Goal: Entertainment & Leisure: Consume media (video, audio)

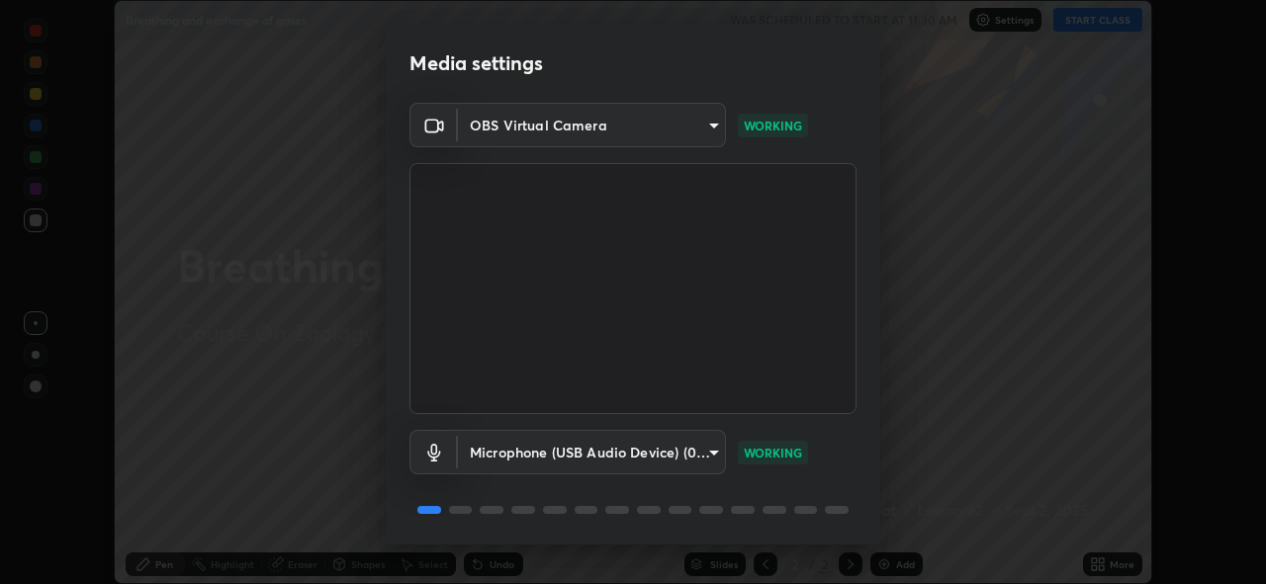
scroll to position [64, 0]
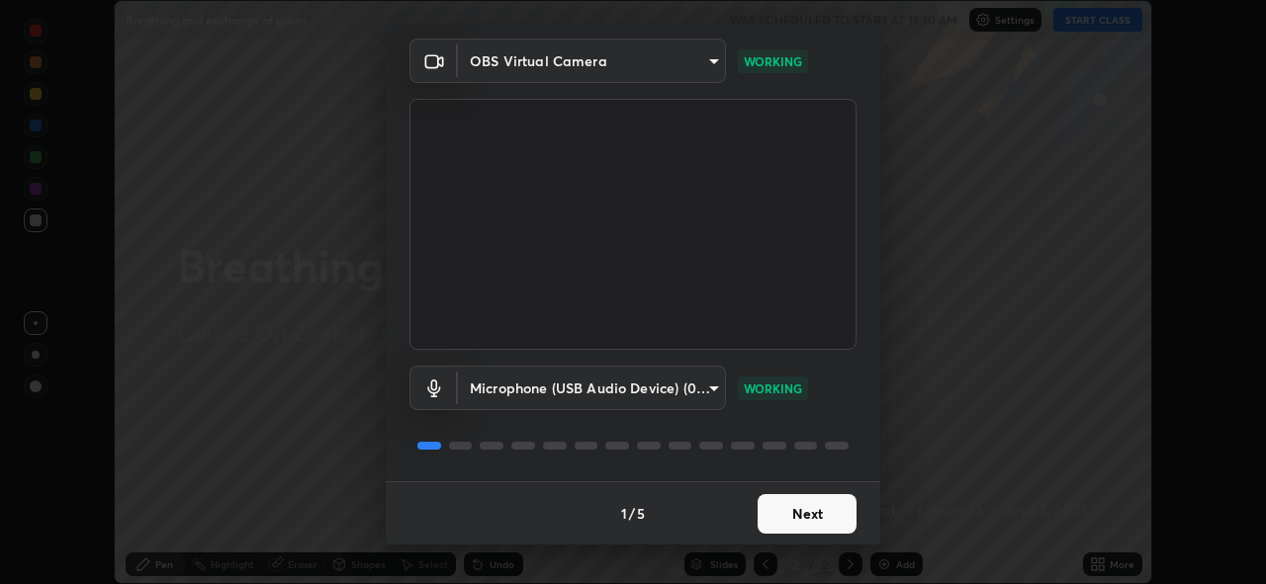
click at [782, 495] on button "Next" at bounding box center [806, 514] width 99 height 40
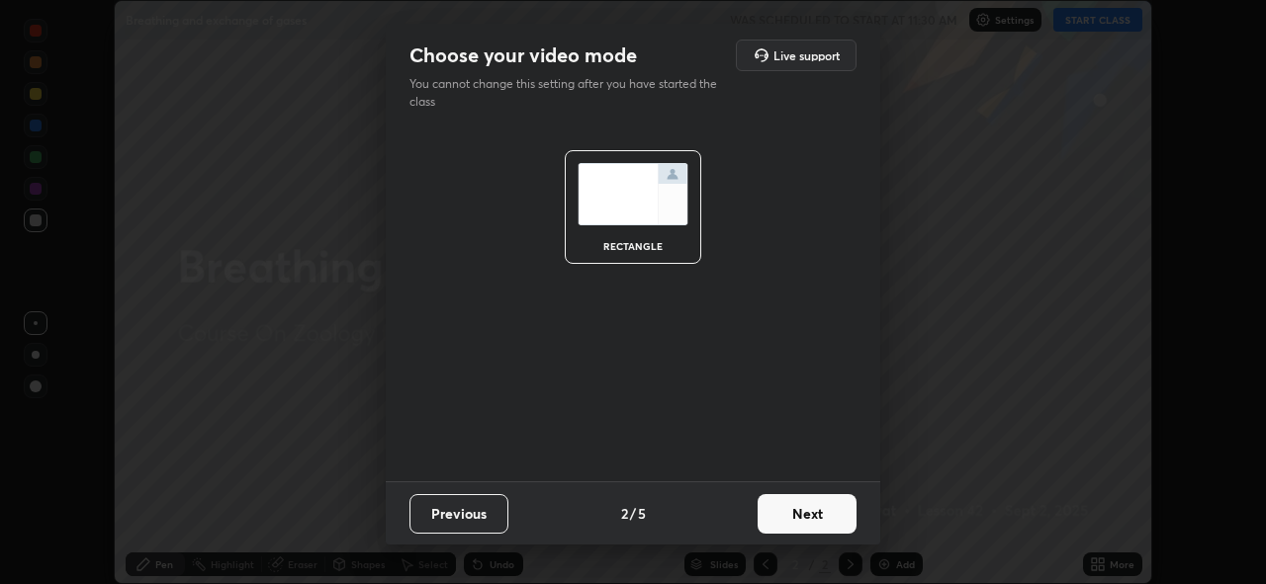
scroll to position [0, 0]
click at [784, 508] on button "Next" at bounding box center [806, 514] width 99 height 40
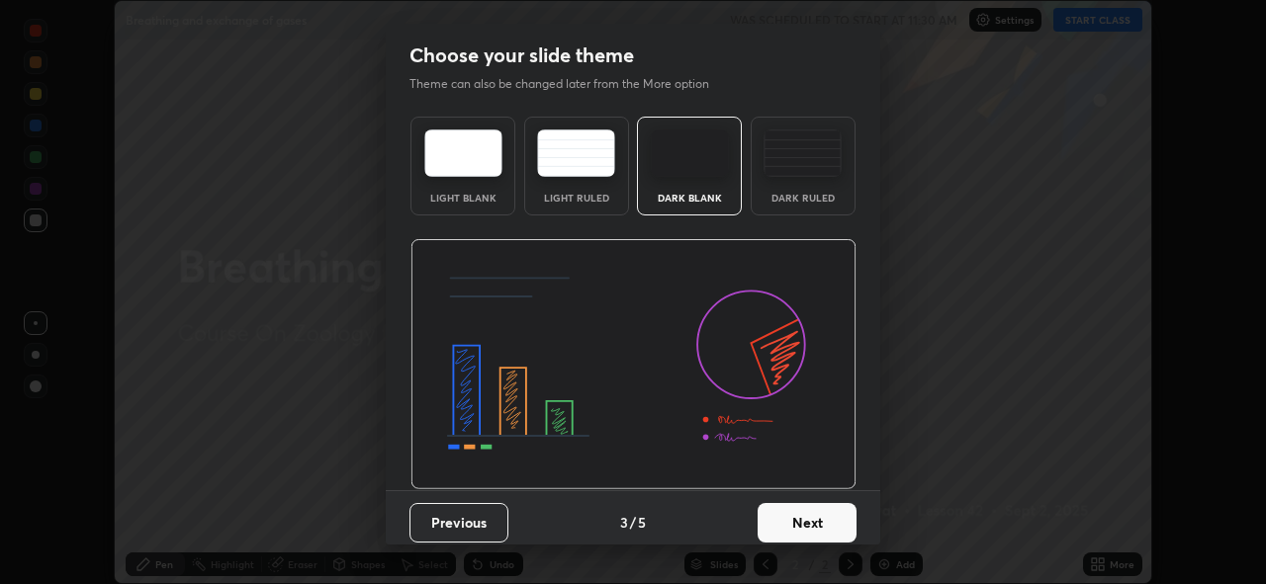
click at [786, 513] on button "Next" at bounding box center [806, 523] width 99 height 40
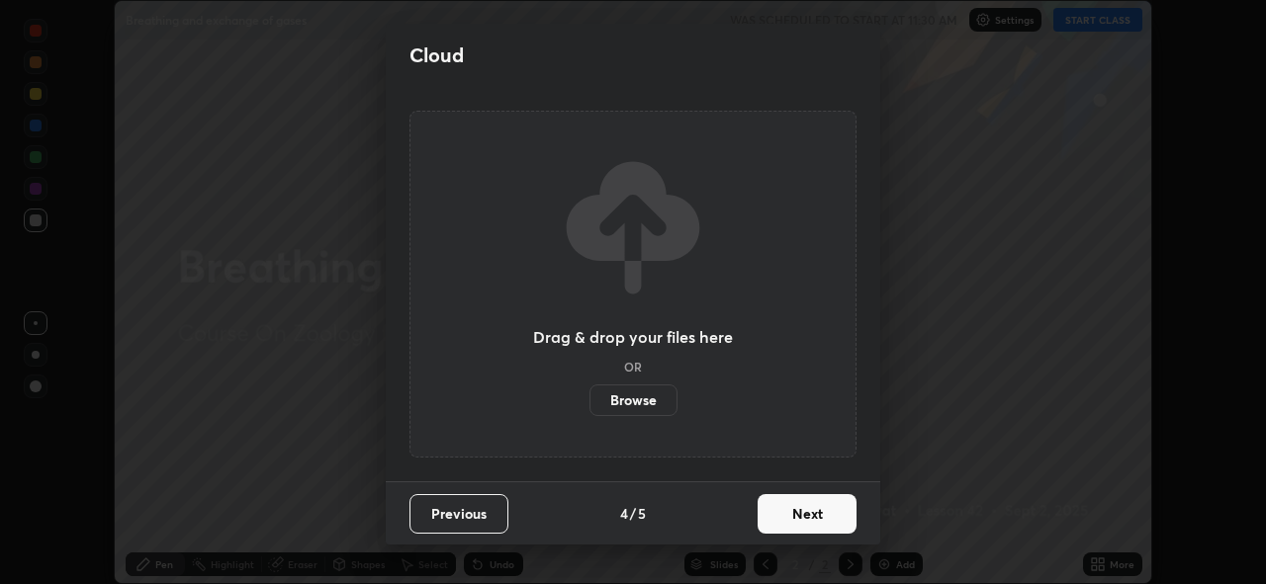
click at [790, 514] on button "Next" at bounding box center [806, 514] width 99 height 40
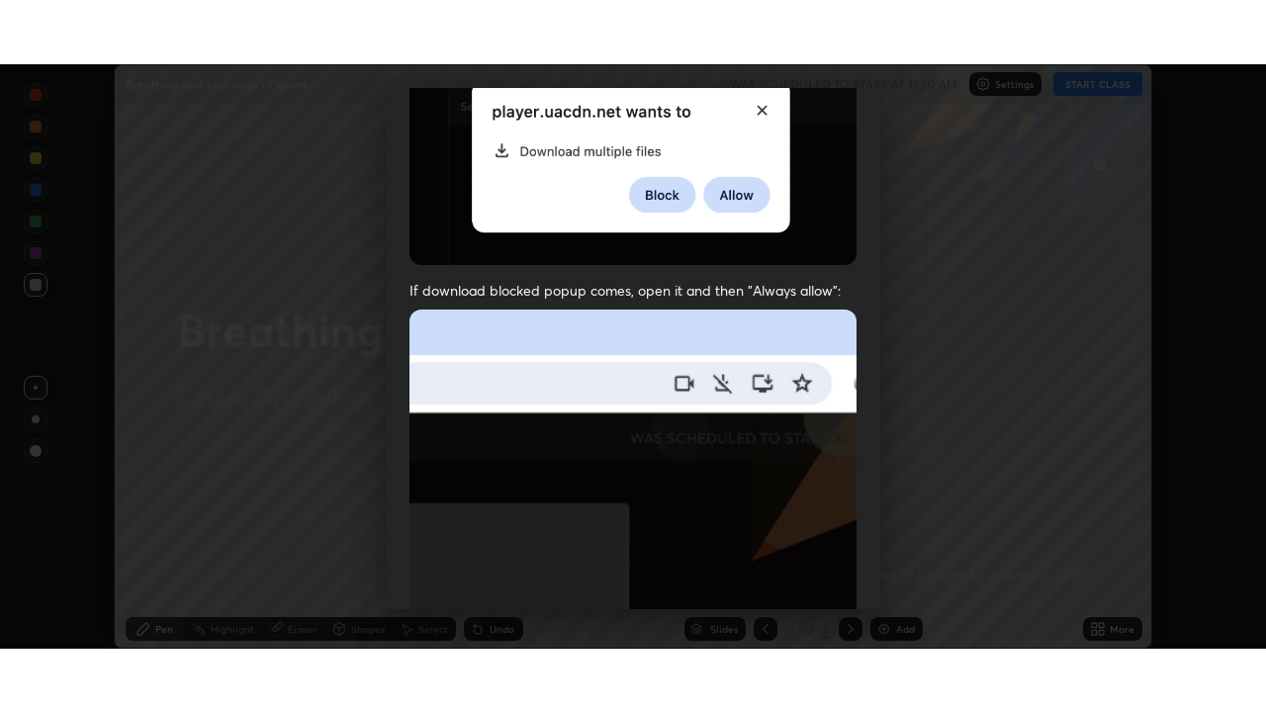
scroll to position [468, 0]
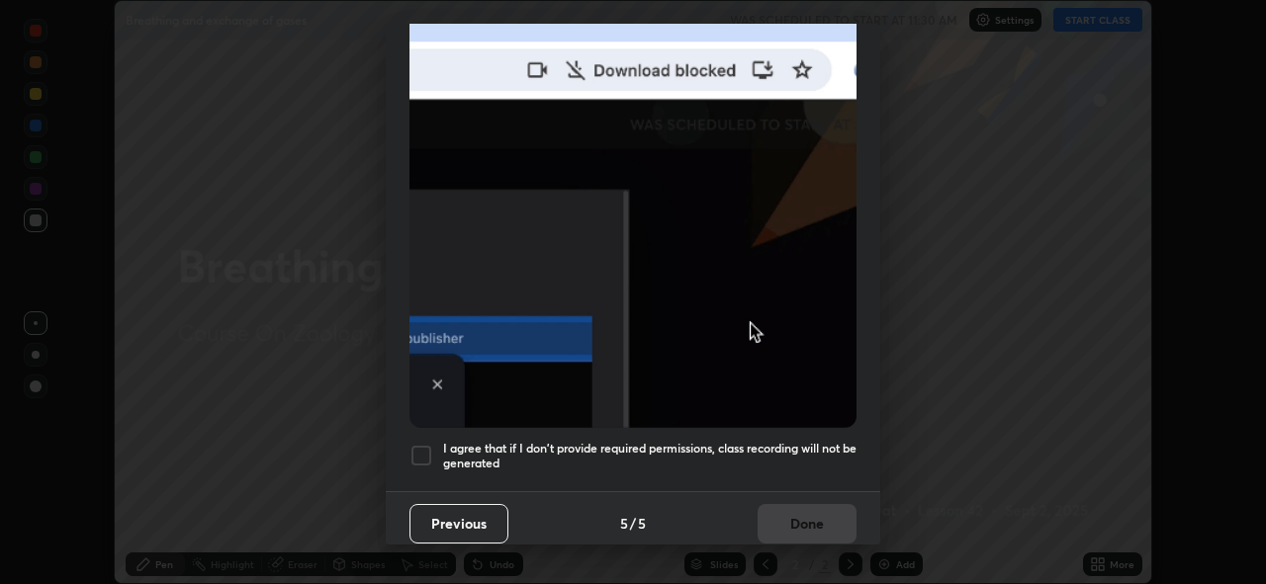
click at [784, 516] on div "Previous 5 / 5 Done" at bounding box center [633, 522] width 494 height 63
click at [792, 441] on h5 "I agree that if I don't provide required permissions, class recording will not …" at bounding box center [649, 456] width 413 height 31
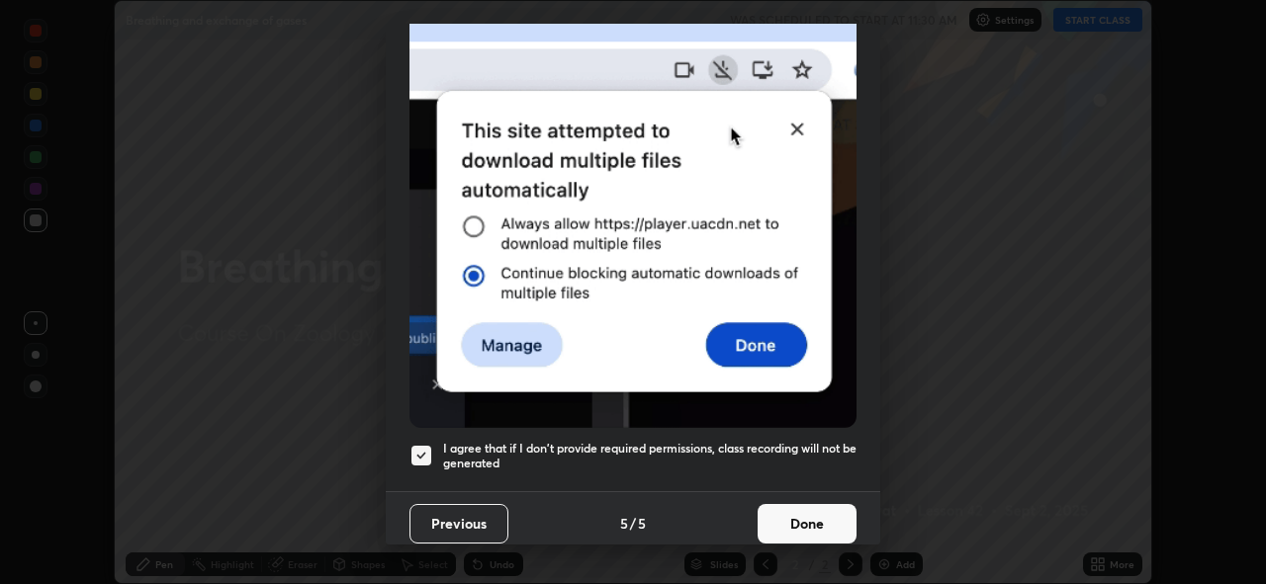
click at [780, 517] on button "Done" at bounding box center [806, 524] width 99 height 40
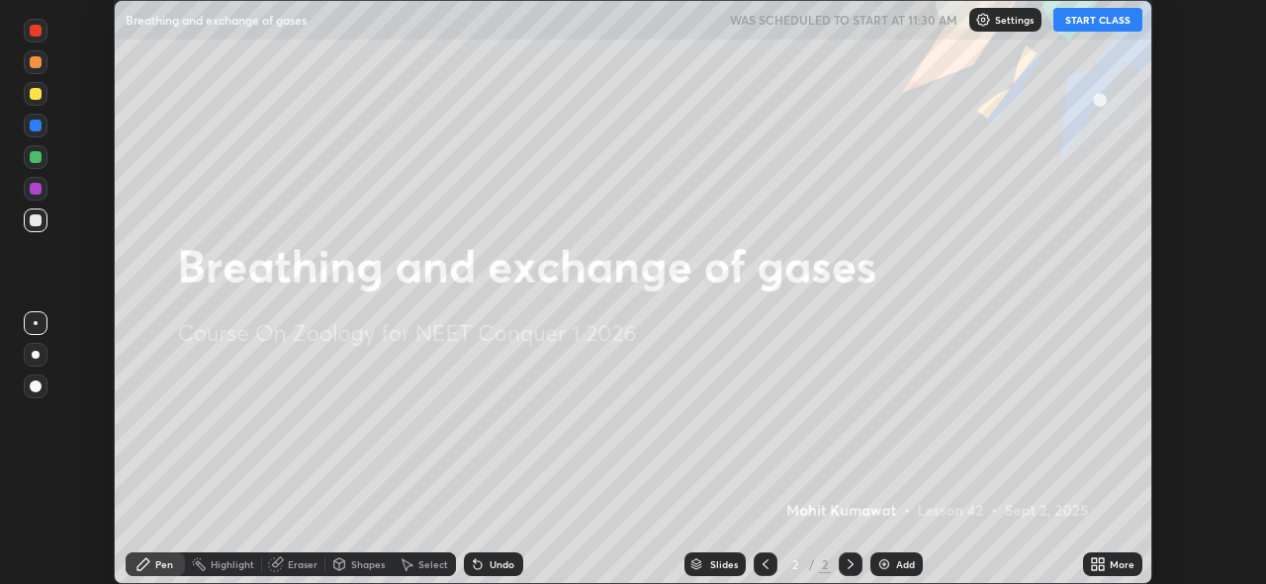
click at [1094, 561] on icon at bounding box center [1094, 561] width 5 height 5
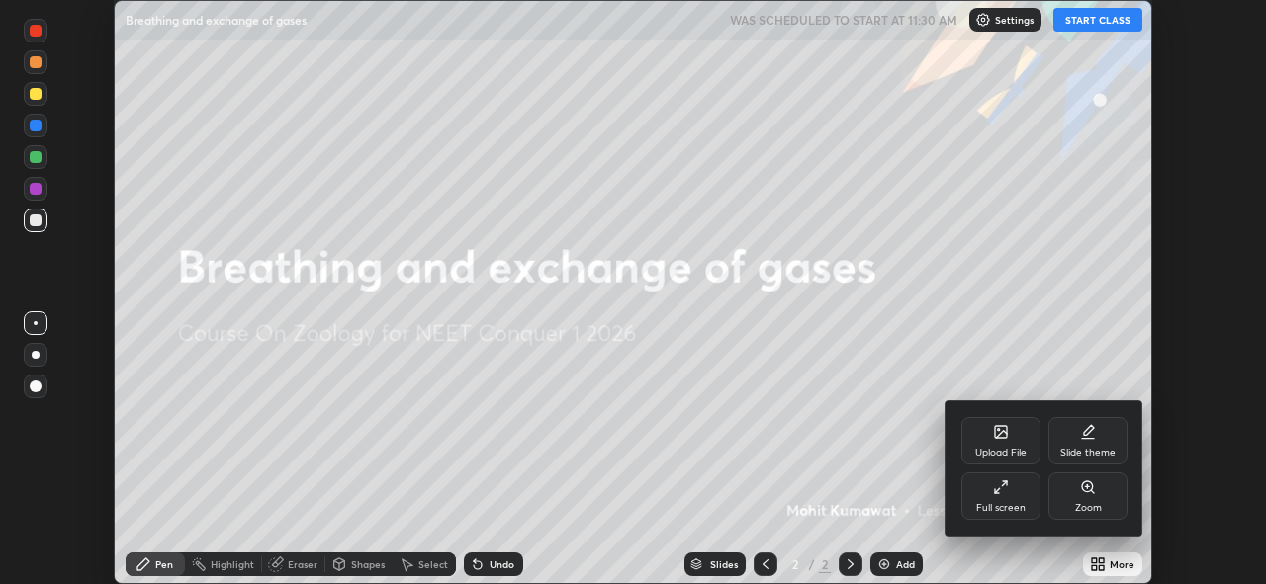
click at [1005, 503] on div "Full screen" at bounding box center [1000, 508] width 49 height 10
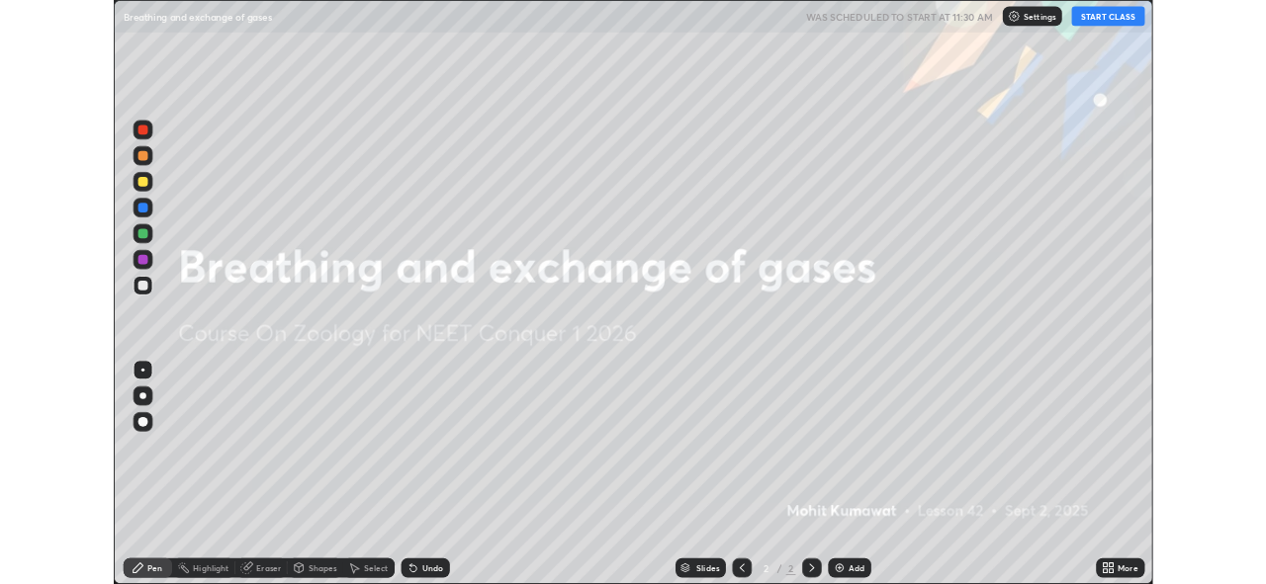
scroll to position [712, 1266]
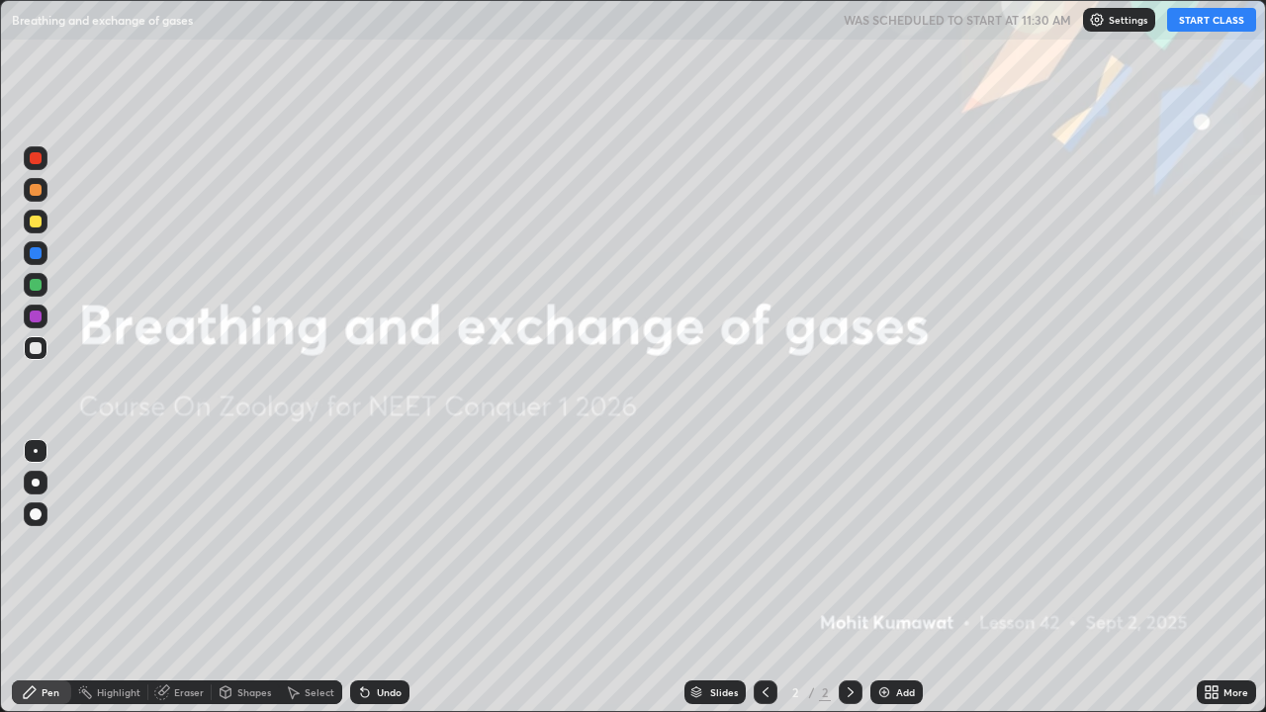
click at [1186, 30] on button "START CLASS" at bounding box center [1211, 20] width 89 height 24
click at [904, 583] on div "Add" at bounding box center [905, 692] width 19 height 10
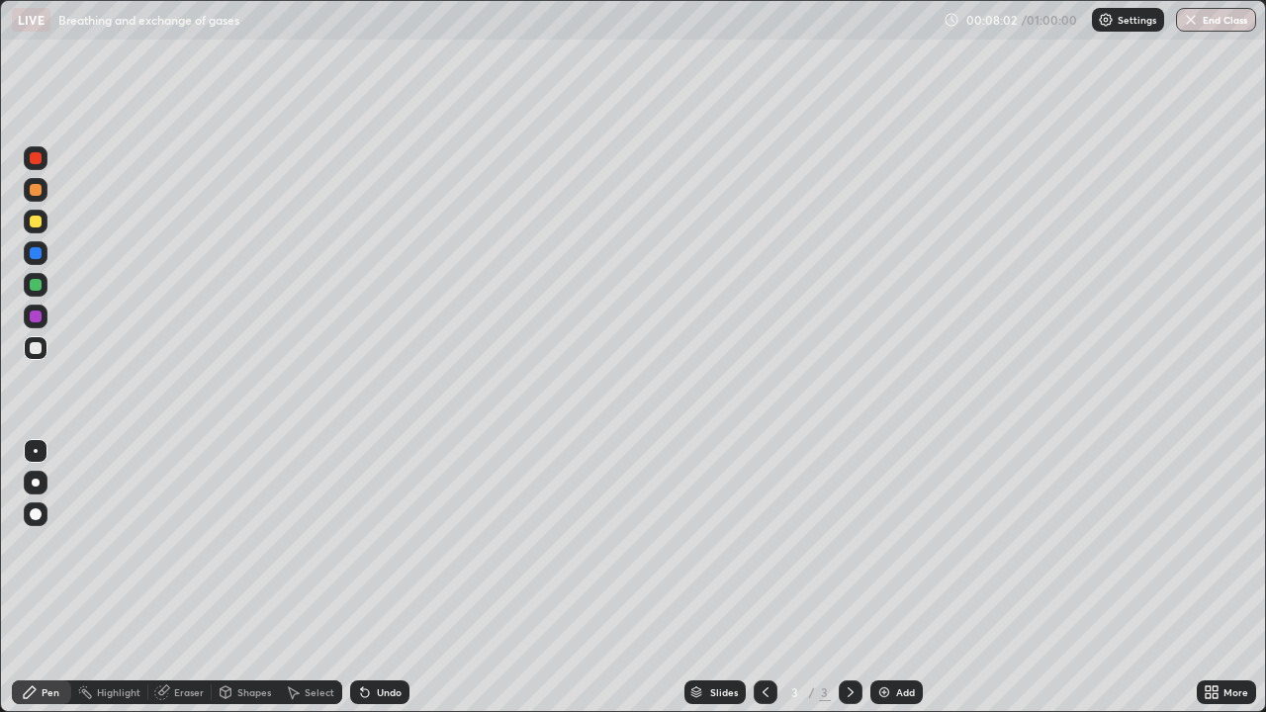
click at [382, 583] on div "Undo" at bounding box center [389, 692] width 25 height 10
click at [361, 583] on div "Undo" at bounding box center [379, 692] width 59 height 24
click at [374, 583] on div "Undo" at bounding box center [379, 692] width 59 height 24
click at [379, 583] on div "Undo" at bounding box center [379, 692] width 59 height 24
click at [381, 583] on div "Undo" at bounding box center [379, 692] width 59 height 24
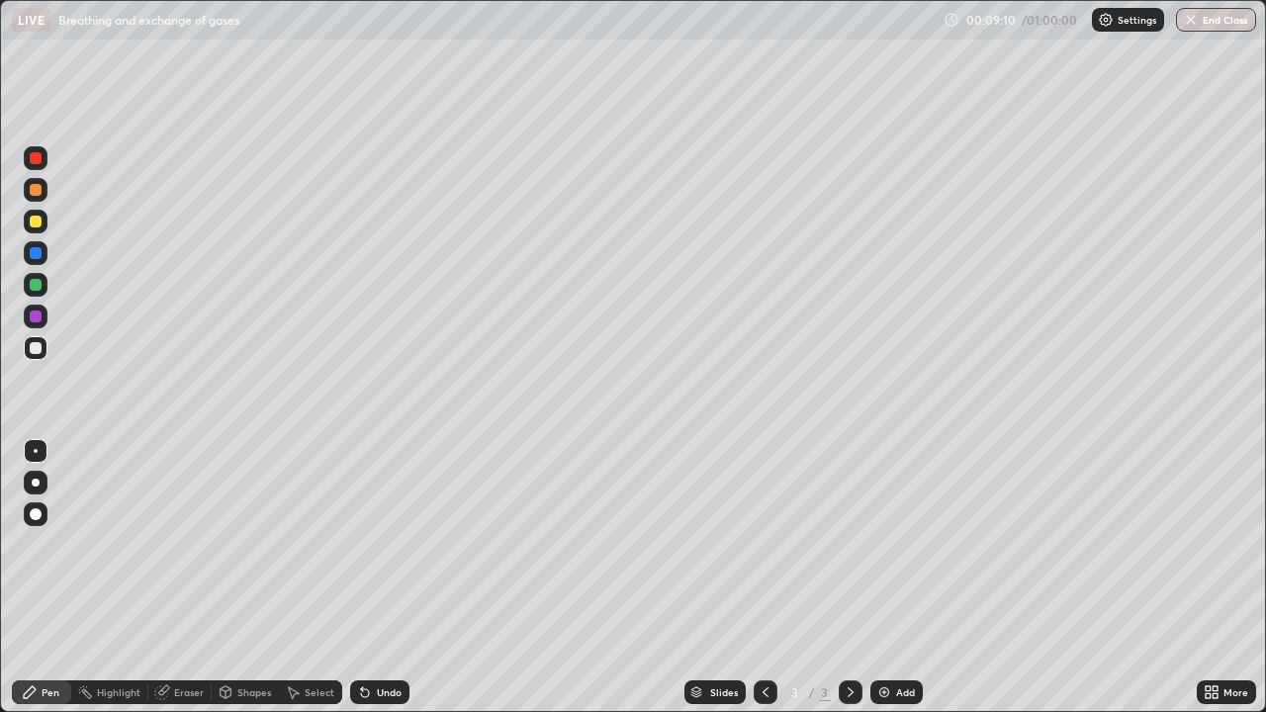
click at [376, 583] on div "Undo" at bounding box center [379, 692] width 59 height 24
click at [389, 583] on div "Undo" at bounding box center [389, 692] width 25 height 10
click at [396, 583] on div "Undo" at bounding box center [379, 692] width 59 height 24
click at [899, 583] on div "Add" at bounding box center [905, 692] width 19 height 10
click at [763, 583] on div at bounding box center [765, 692] width 24 height 40
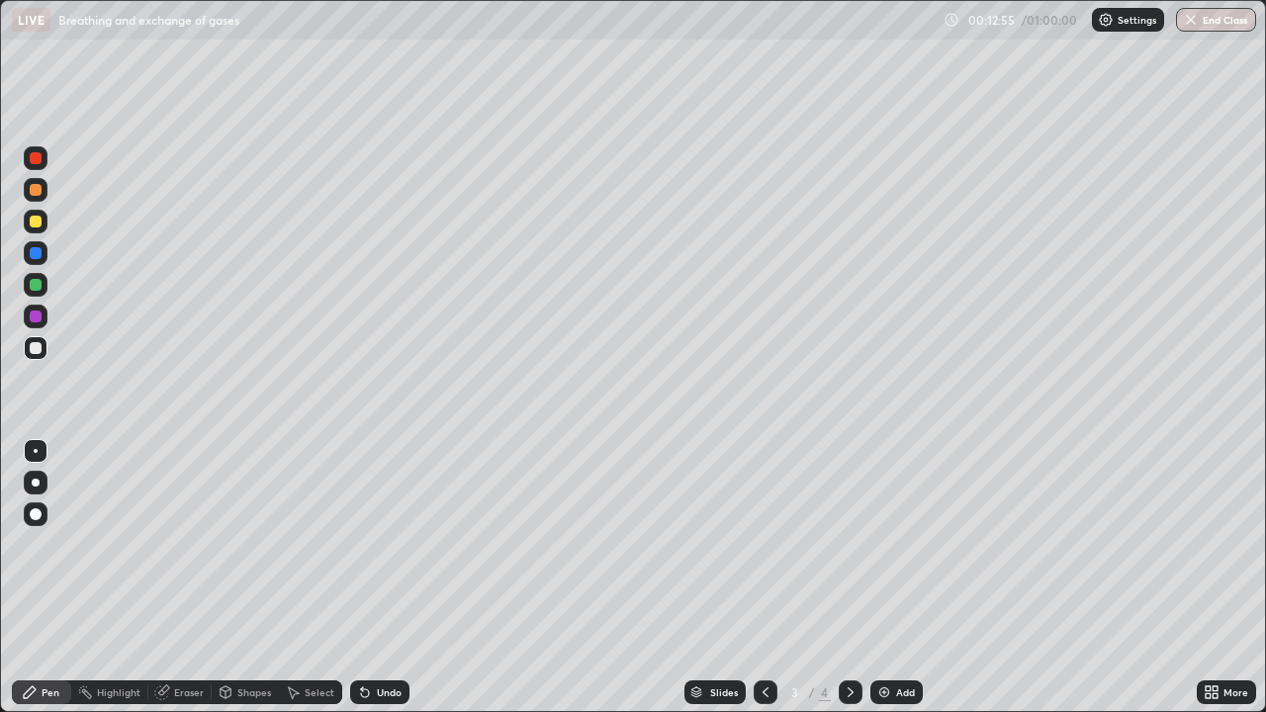
click at [848, 583] on icon at bounding box center [850, 692] width 6 height 10
click at [191, 583] on div "Eraser" at bounding box center [189, 692] width 30 height 10
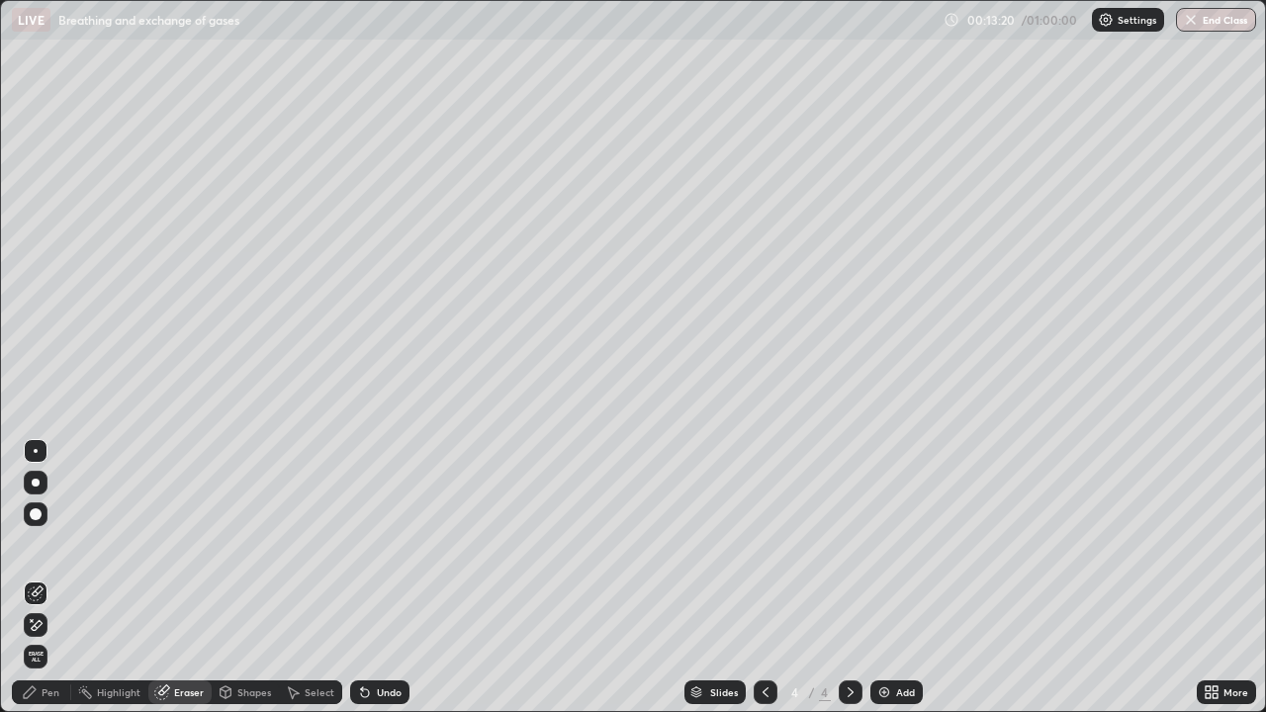
click at [55, 583] on div "Pen" at bounding box center [51, 692] width 18 height 10
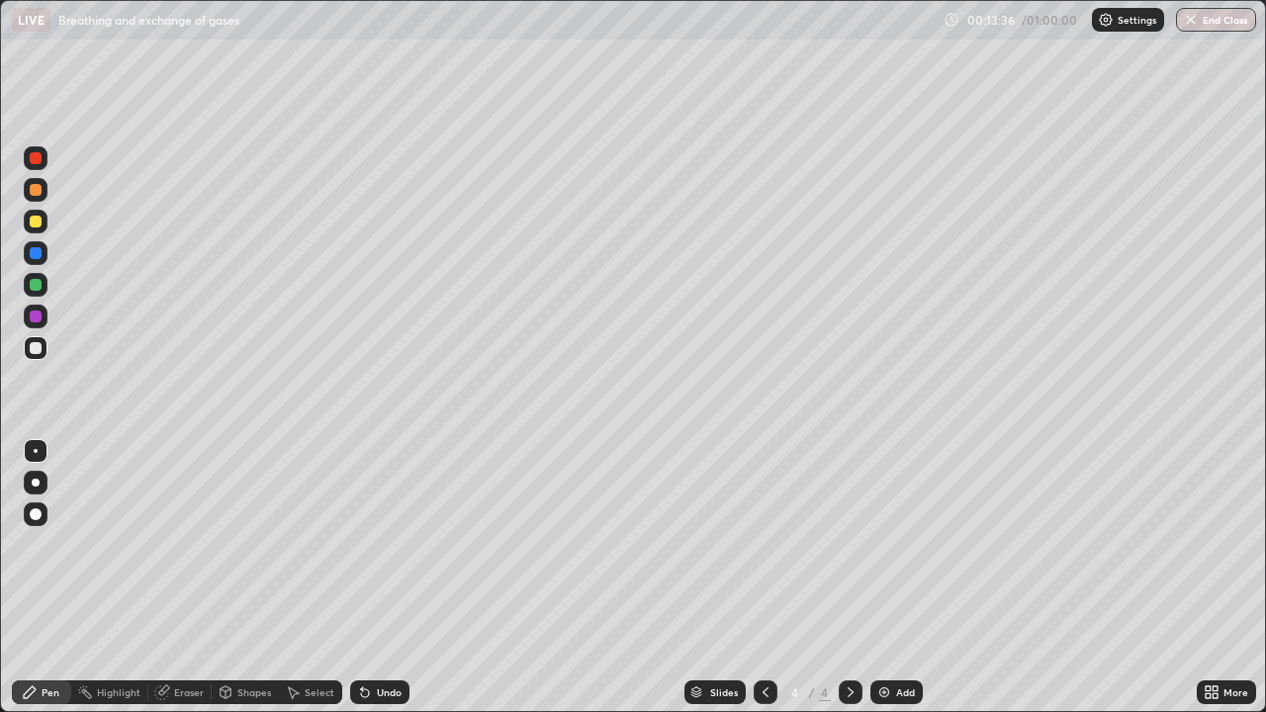
click at [388, 583] on div "Undo" at bounding box center [389, 692] width 25 height 10
click at [390, 583] on div "Undo" at bounding box center [379, 692] width 59 height 24
click at [388, 583] on div "Undo" at bounding box center [389, 692] width 25 height 10
click at [383, 583] on div "Undo" at bounding box center [379, 692] width 59 height 24
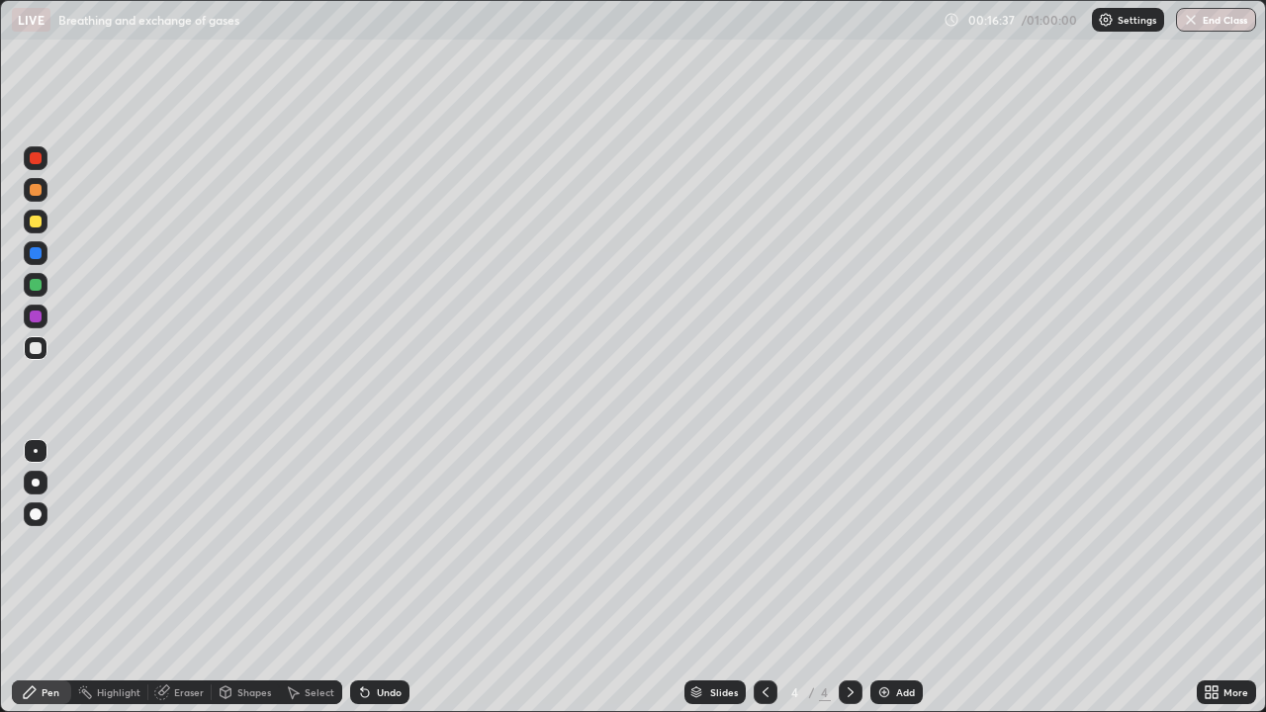
click at [383, 583] on div "Undo" at bounding box center [389, 692] width 25 height 10
click at [900, 583] on div "Add" at bounding box center [896, 692] width 52 height 24
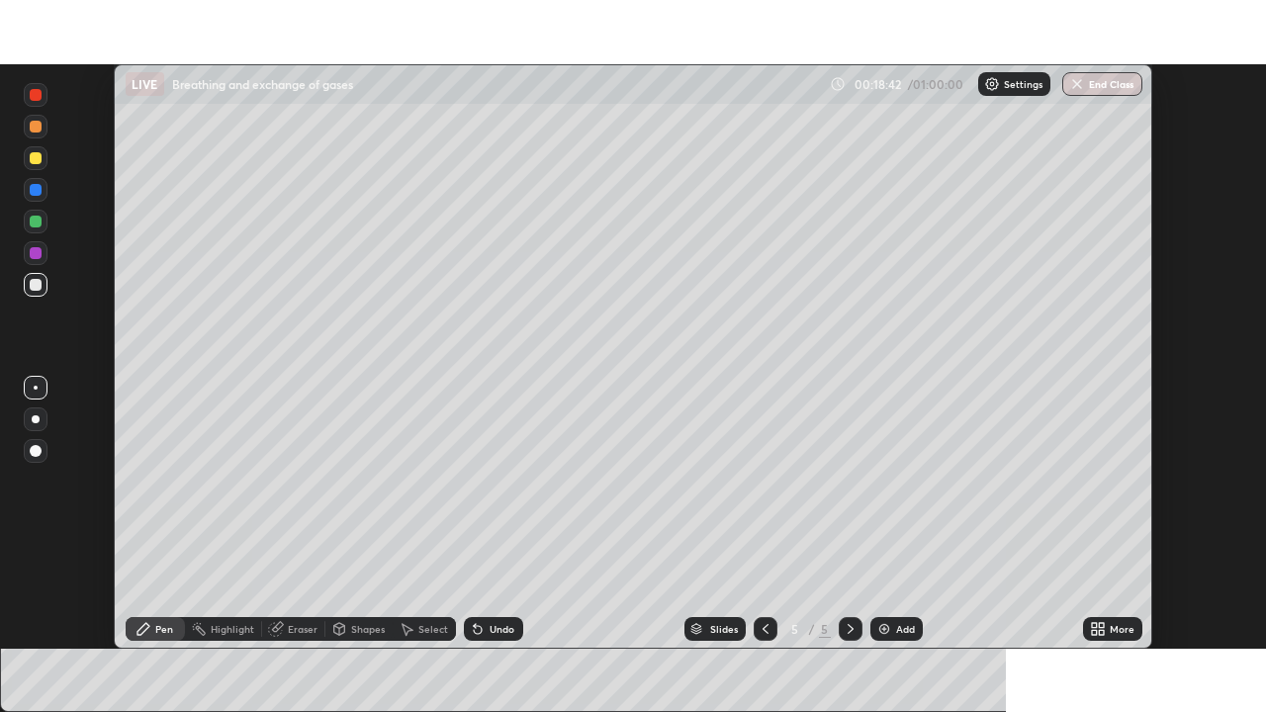
scroll to position [98297, 97615]
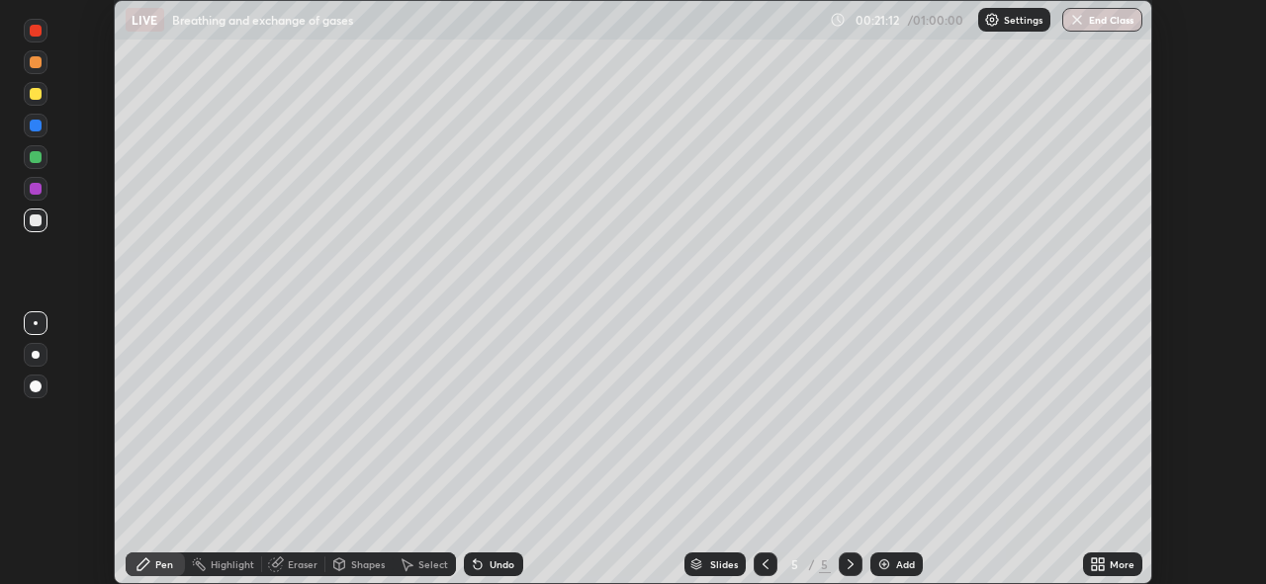
click at [1101, 565] on icon at bounding box center [1098, 565] width 16 height 16
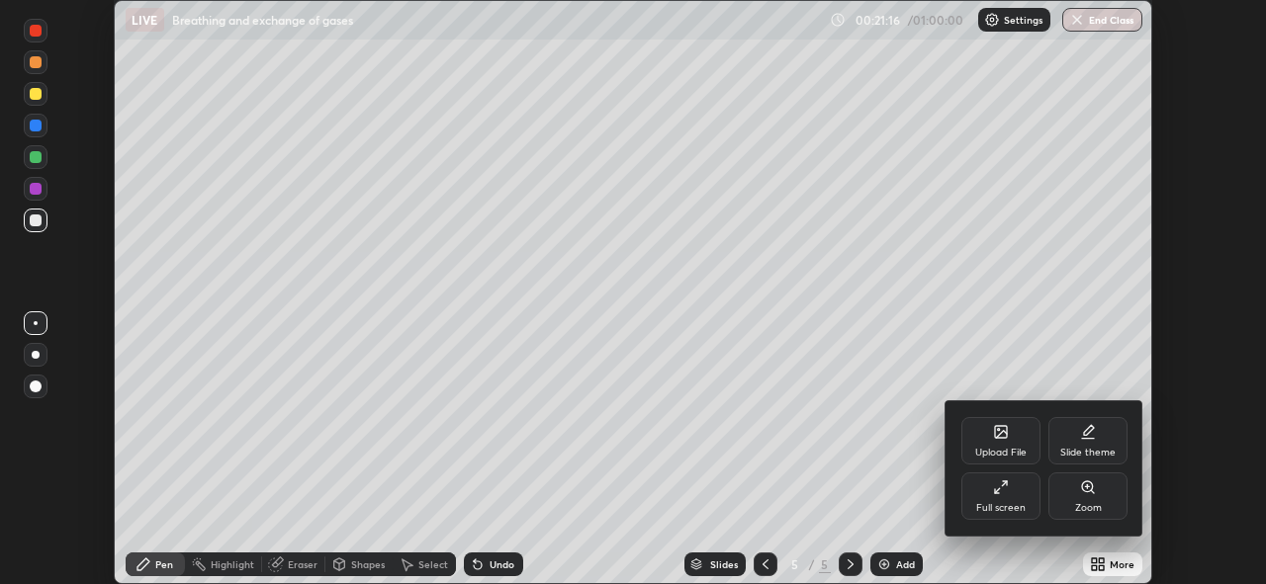
click at [1008, 494] on icon at bounding box center [1001, 488] width 16 height 16
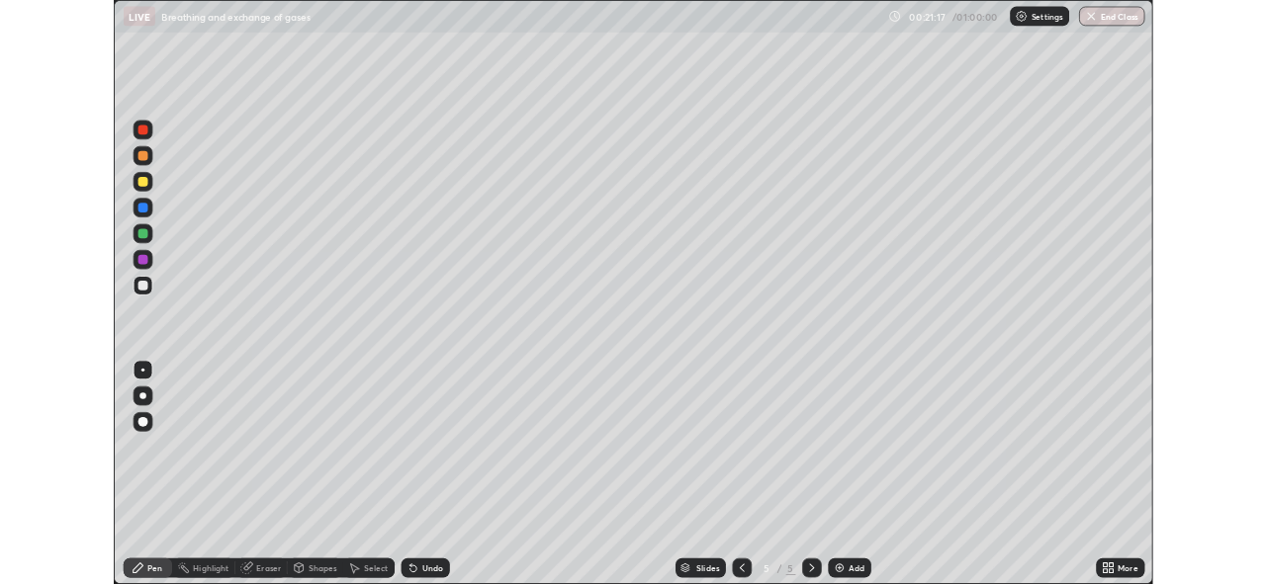
scroll to position [712, 1266]
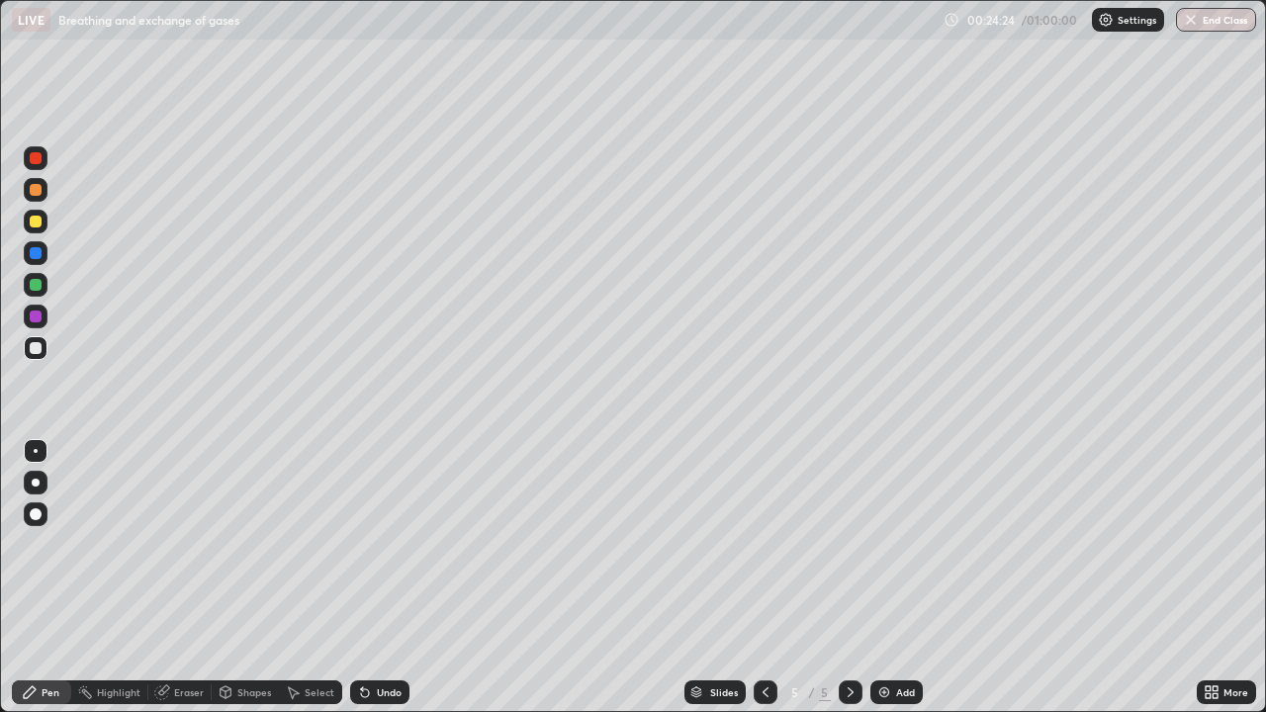
click at [901, 583] on div "Add" at bounding box center [905, 692] width 19 height 10
click at [908, 583] on div "Add" at bounding box center [896, 692] width 52 height 24
click at [882, 583] on img at bounding box center [884, 692] width 16 height 16
click at [753, 583] on div at bounding box center [765, 692] width 24 height 40
click at [848, 583] on icon at bounding box center [850, 692] width 16 height 16
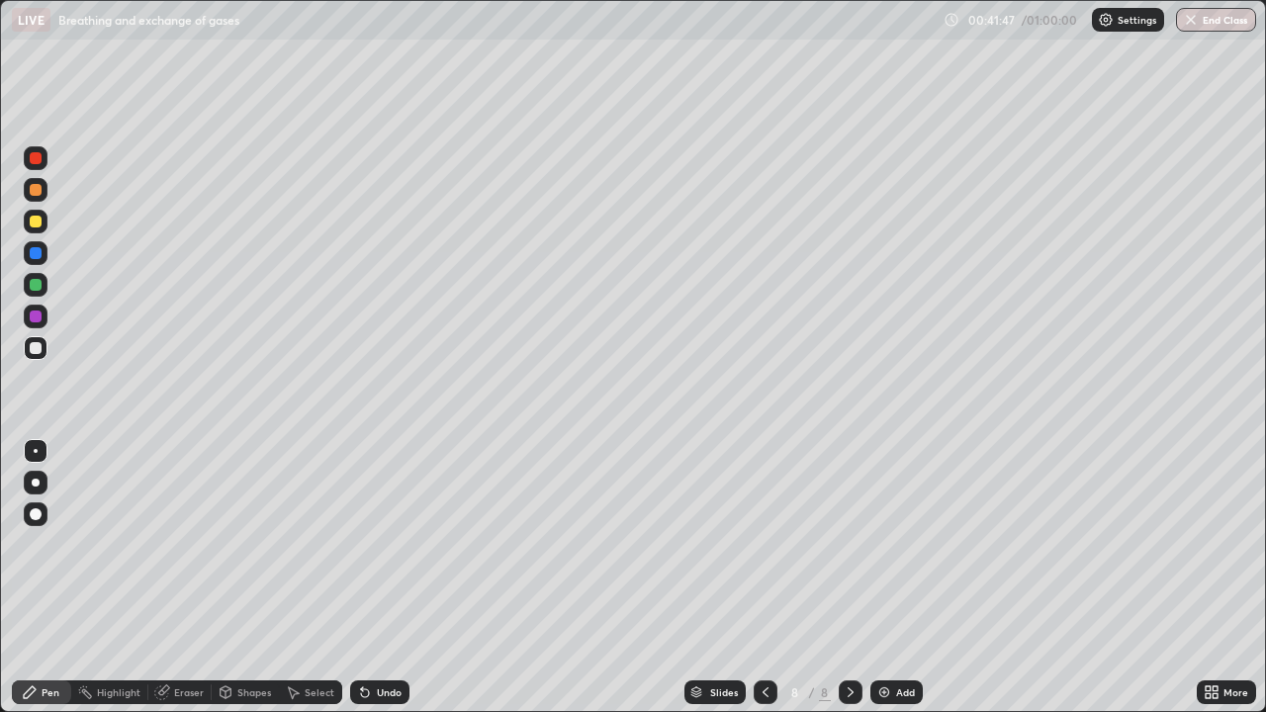
click at [894, 583] on div "Add" at bounding box center [896, 692] width 52 height 24
click at [903, 583] on div "Add" at bounding box center [905, 692] width 19 height 10
click at [239, 583] on div "Shapes" at bounding box center [254, 692] width 34 height 10
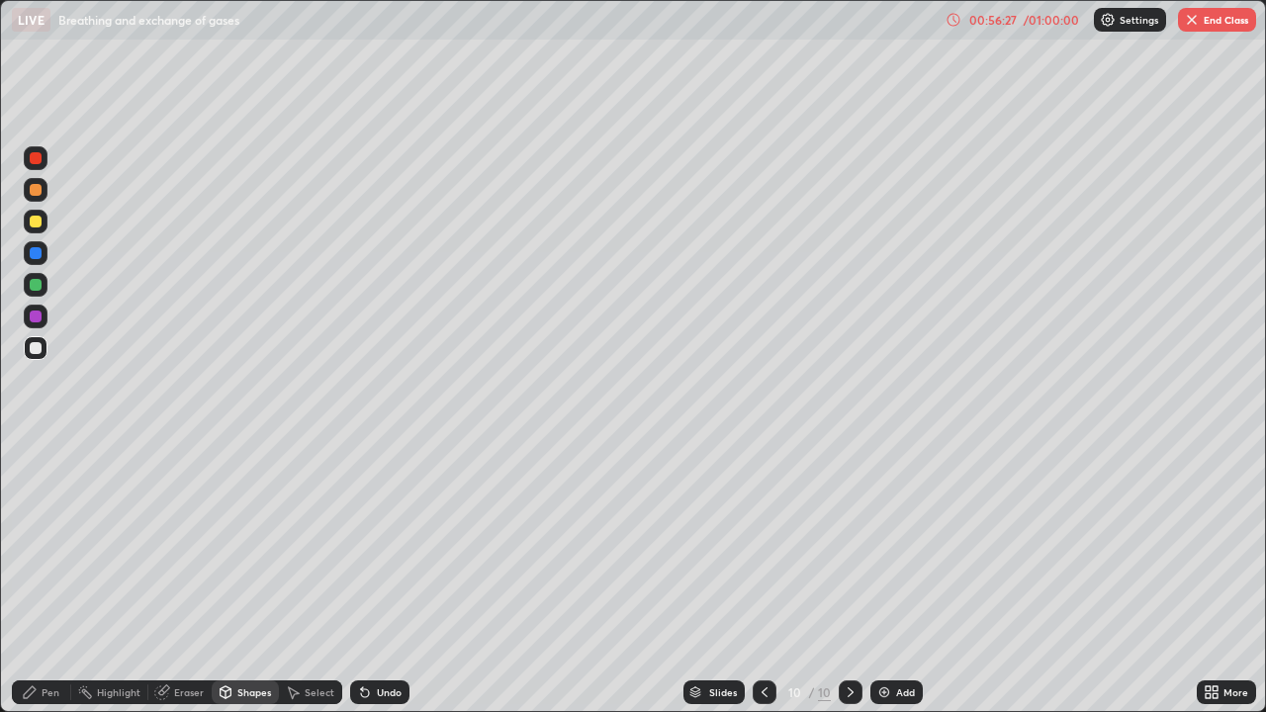
click at [197, 583] on div "Eraser" at bounding box center [189, 692] width 30 height 10
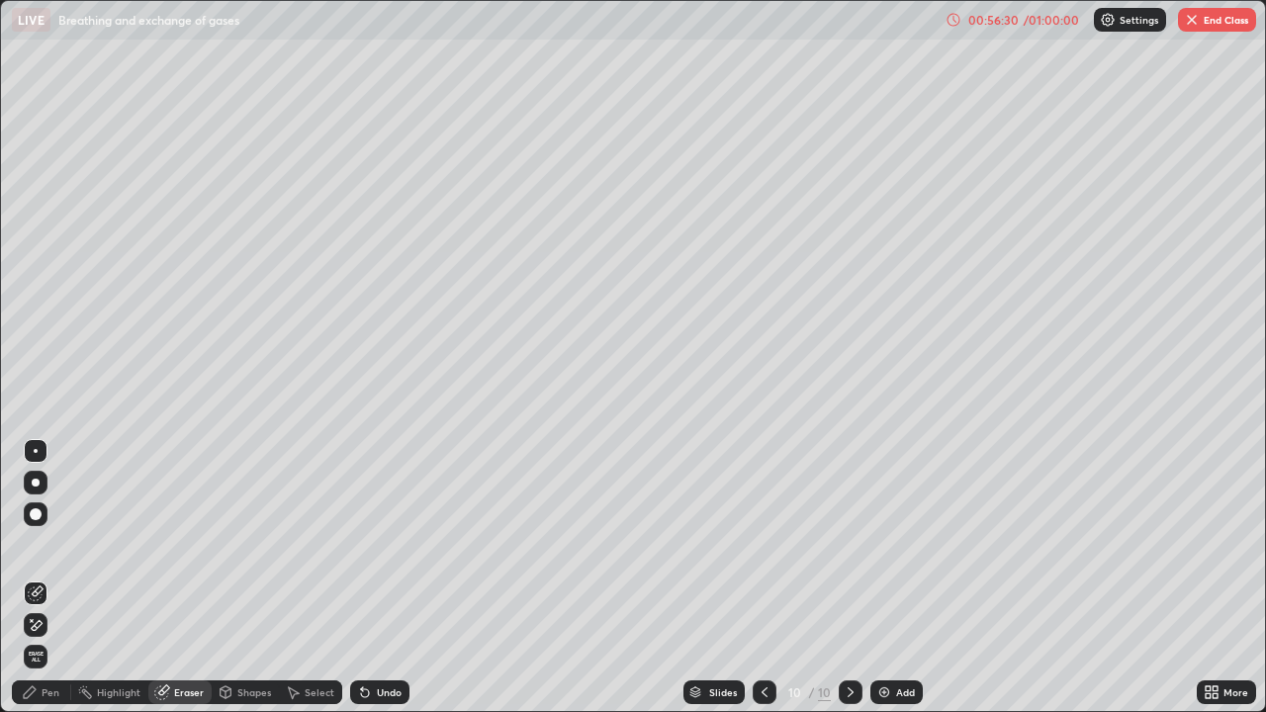
click at [897, 583] on div "Add" at bounding box center [896, 692] width 52 height 24
click at [45, 583] on div "Pen" at bounding box center [51, 692] width 18 height 10
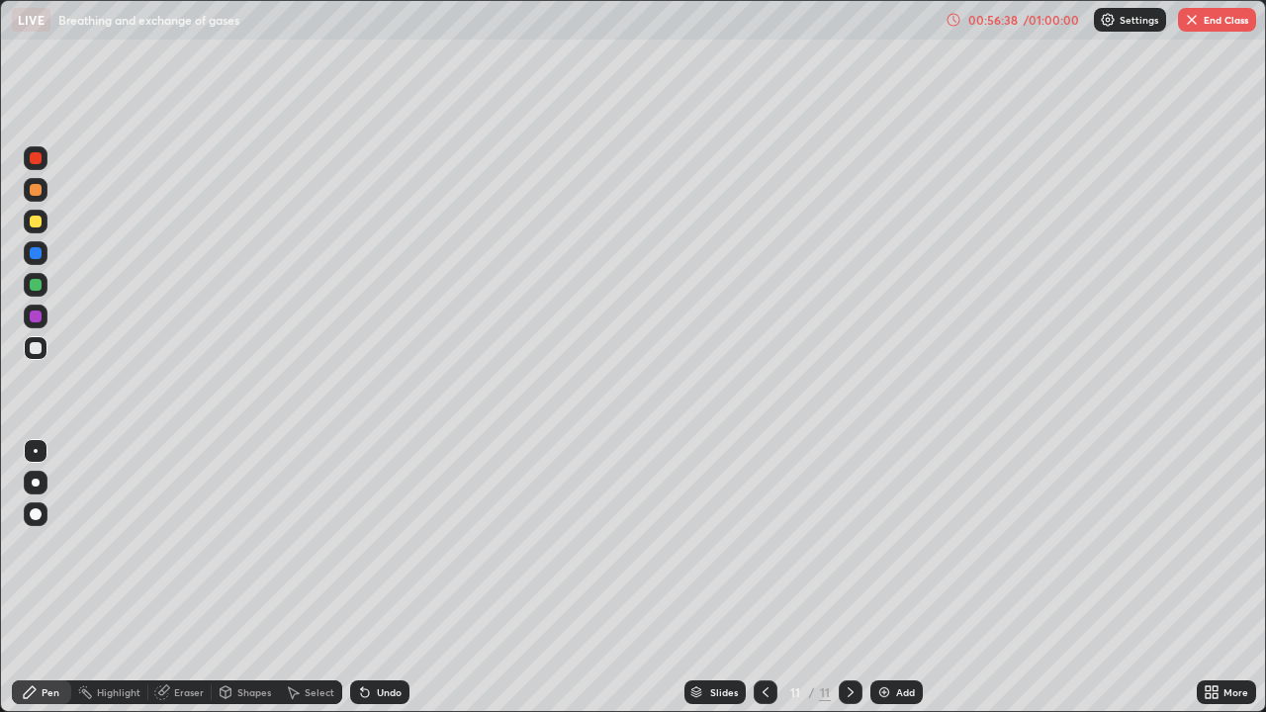
click at [373, 583] on div "Undo" at bounding box center [379, 692] width 59 height 24
click at [376, 583] on div "Undo" at bounding box center [379, 692] width 59 height 24
click at [381, 583] on div "Undo" at bounding box center [389, 692] width 25 height 10
click at [390, 583] on div "Undo" at bounding box center [379, 692] width 59 height 24
click at [394, 583] on div "Undo" at bounding box center [379, 692] width 59 height 24
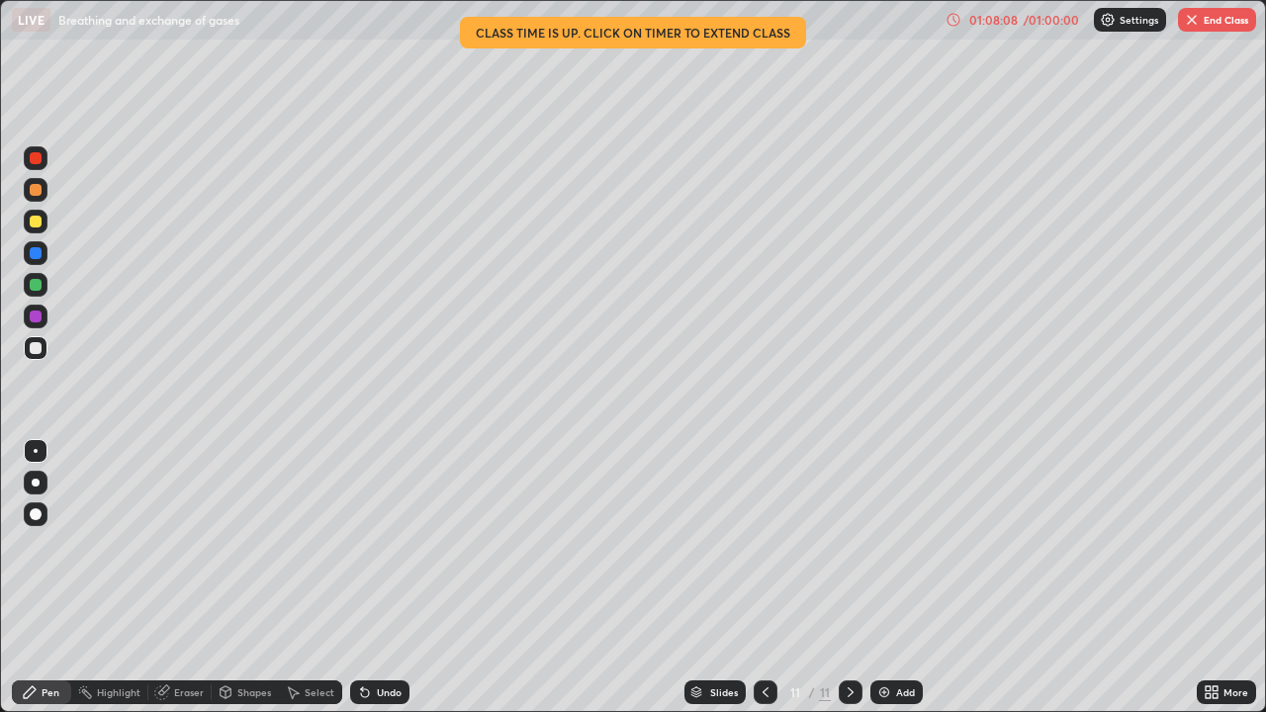
click at [1212, 583] on icon at bounding box center [1214, 688] width 5 height 5
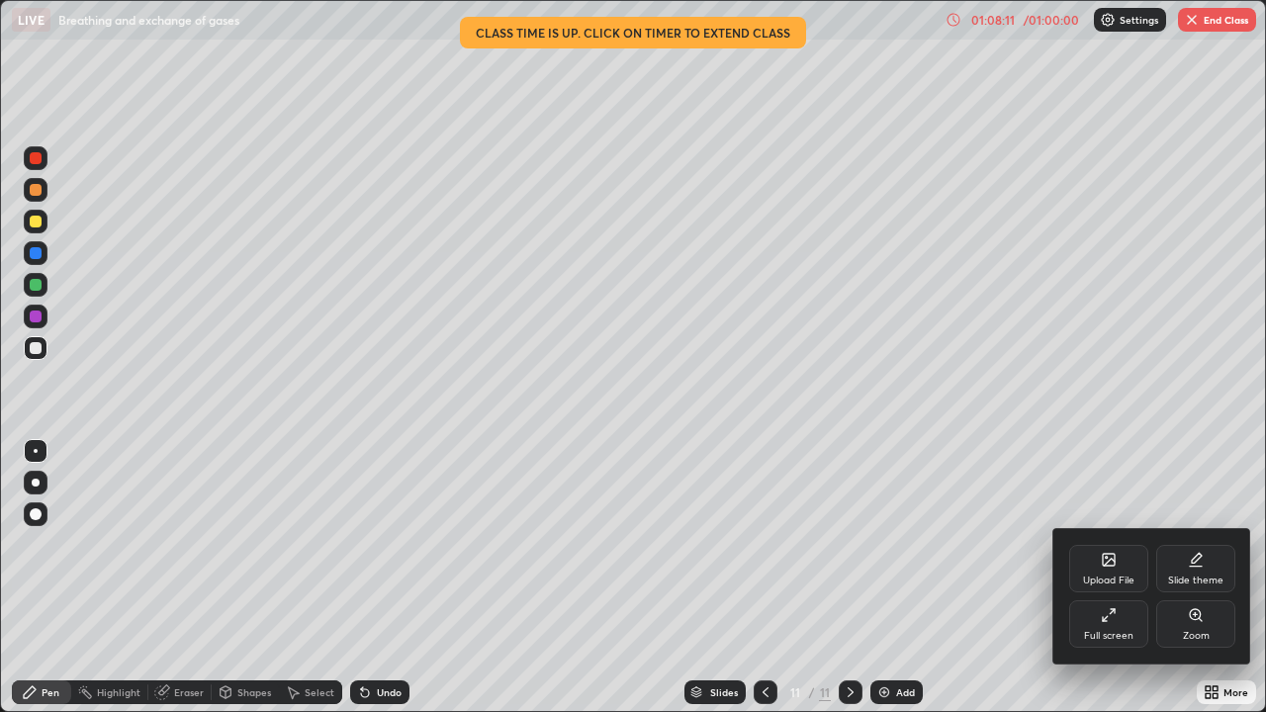
click at [1169, 341] on div at bounding box center [633, 356] width 1266 height 712
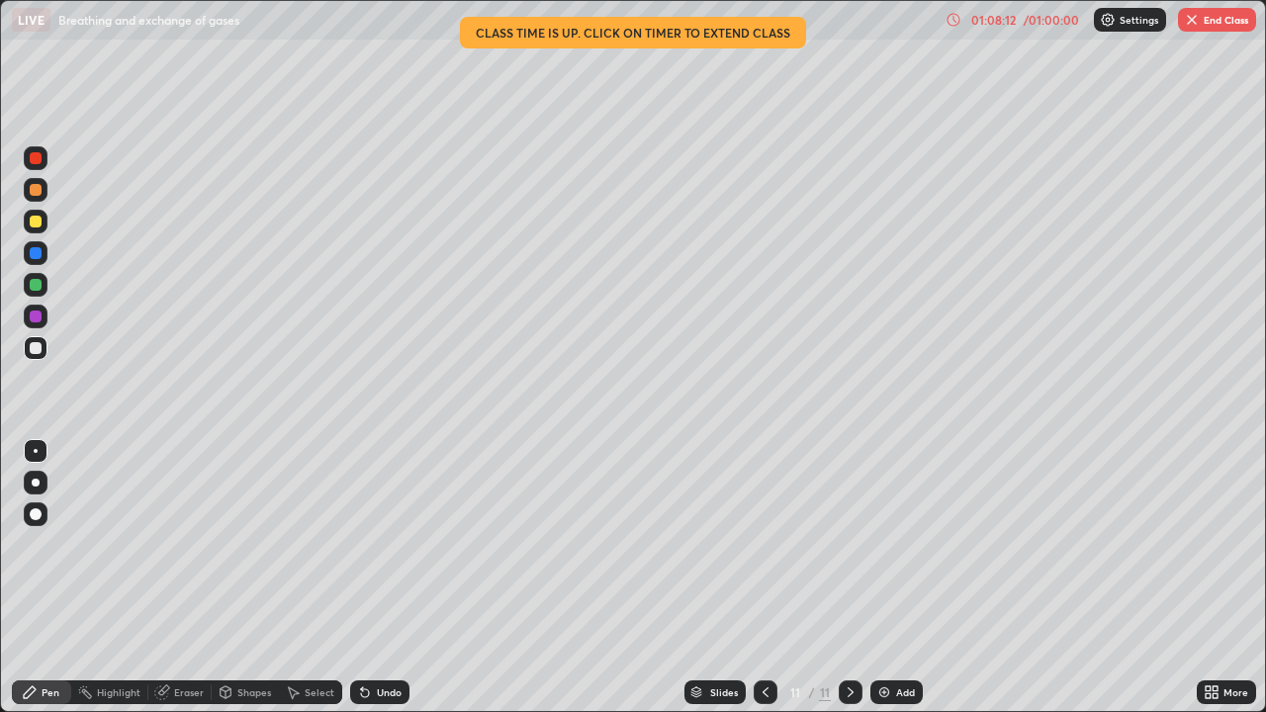
click at [1219, 28] on button "End Class" at bounding box center [1217, 20] width 78 height 24
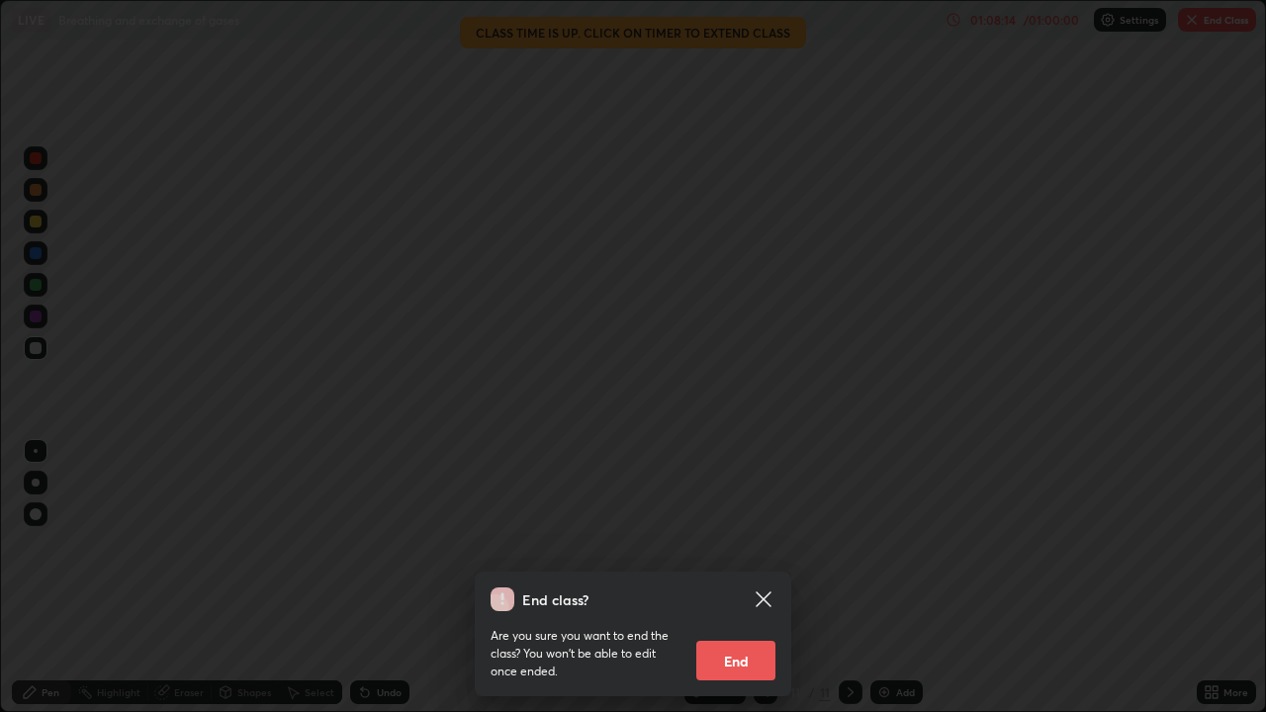
click at [730, 583] on button "End" at bounding box center [735, 661] width 79 height 40
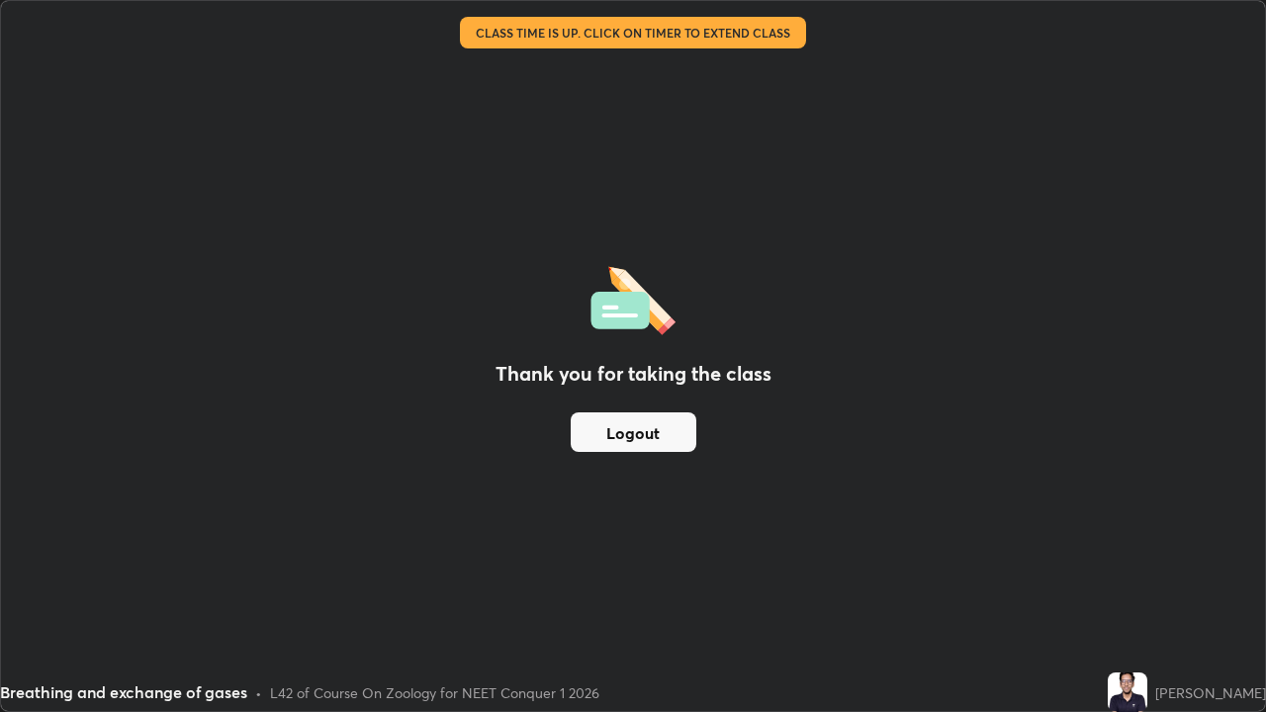
click at [678, 434] on button "Logout" at bounding box center [634, 432] width 126 height 40
click at [1015, 568] on div "Thank you for taking the class Logout" at bounding box center [633, 356] width 1264 height 710
click at [694, 36] on div "Breathing and exchange of gases" at bounding box center [543, 20] width 1062 height 40
click at [1124, 583] on img at bounding box center [1127, 692] width 40 height 40
click at [1051, 583] on div "Thank you for taking the class Logout" at bounding box center [633, 356] width 1264 height 710
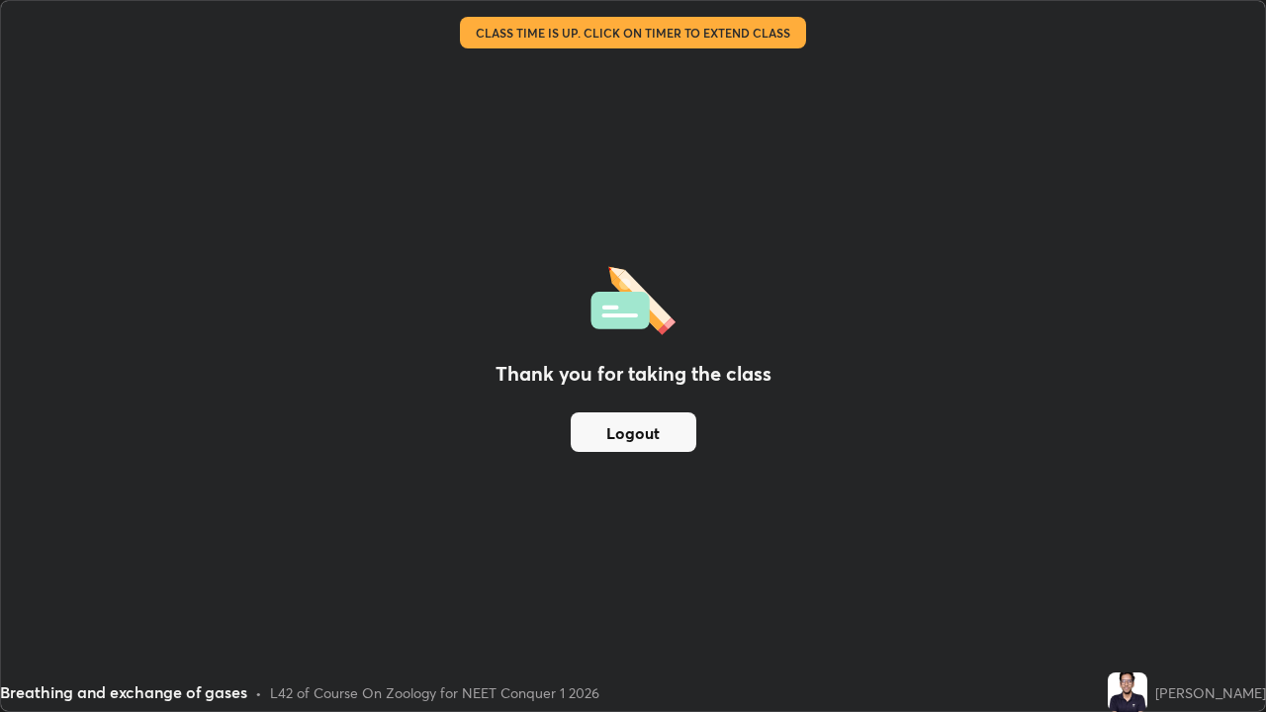
click at [671, 429] on button "Logout" at bounding box center [634, 432] width 126 height 40
click at [1147, 583] on img at bounding box center [1127, 692] width 40 height 40
click at [1093, 583] on div "Thank you for taking the class Logout" at bounding box center [633, 356] width 1264 height 710
click at [1137, 583] on img at bounding box center [1127, 692] width 40 height 40
click at [670, 477] on div "Thank you for taking the class Logout" at bounding box center [633, 356] width 1264 height 710
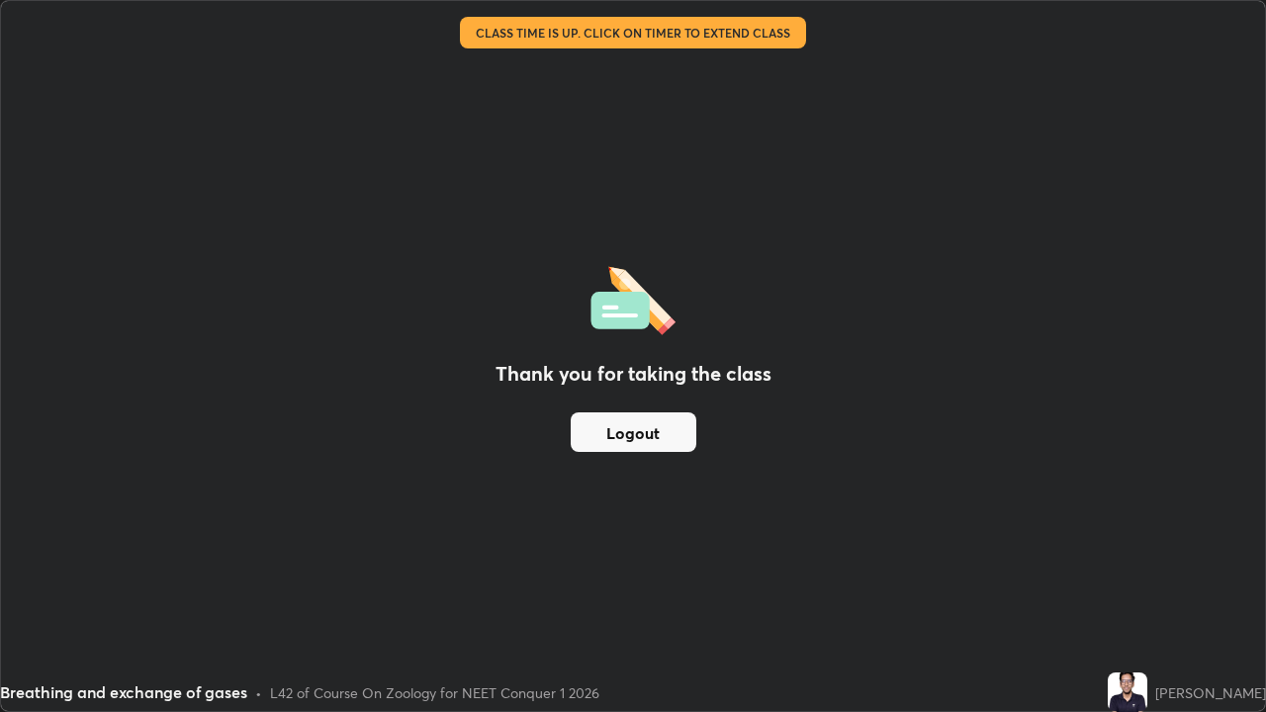
click at [651, 432] on button "Logout" at bounding box center [634, 432] width 126 height 40
click at [653, 434] on button "Logout" at bounding box center [634, 432] width 126 height 40
click at [652, 432] on button "Logout" at bounding box center [634, 432] width 126 height 40
click at [751, 402] on div "Thank you for taking the class Logout" at bounding box center [633, 356] width 1264 height 710
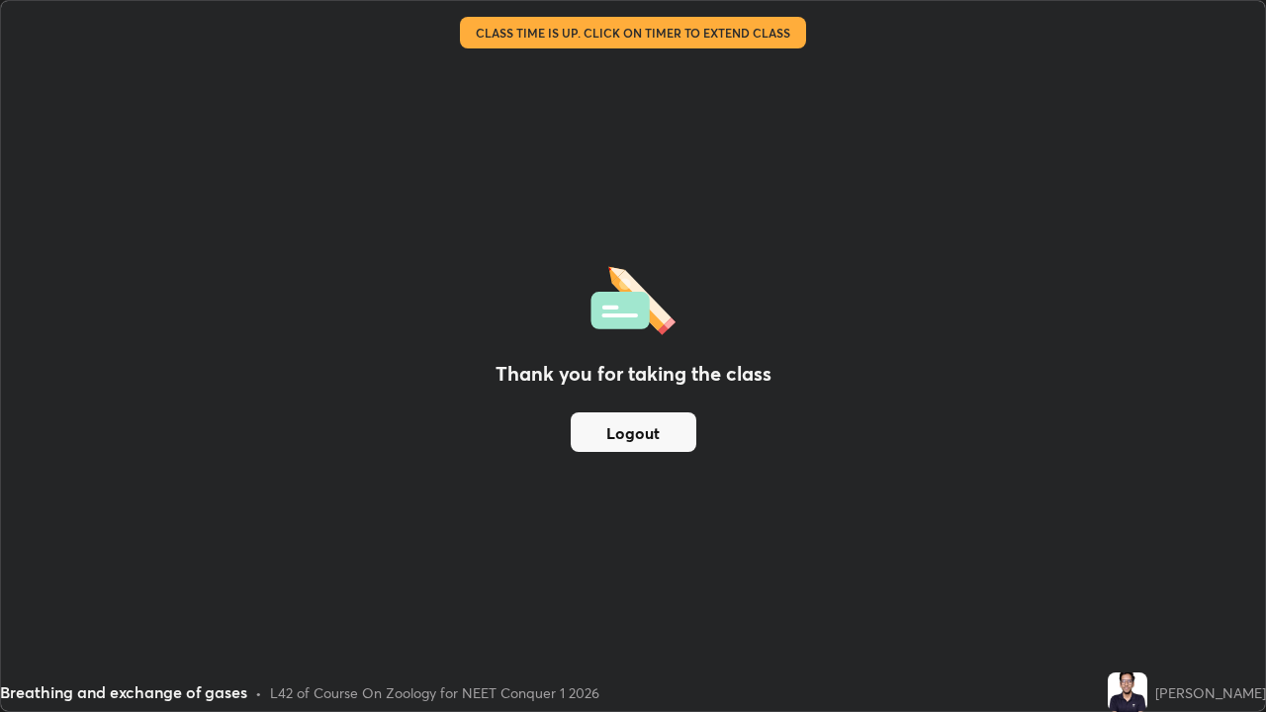
click at [665, 440] on button "Logout" at bounding box center [634, 432] width 126 height 40
click at [662, 438] on button "Logout" at bounding box center [634, 432] width 126 height 40
click at [68, 79] on div "Thank you for taking the class Logout" at bounding box center [633, 356] width 1264 height 710
click at [449, 556] on div "Thank you for taking the class Logout" at bounding box center [633, 356] width 1264 height 710
click at [582, 434] on button "Logout" at bounding box center [634, 432] width 126 height 40
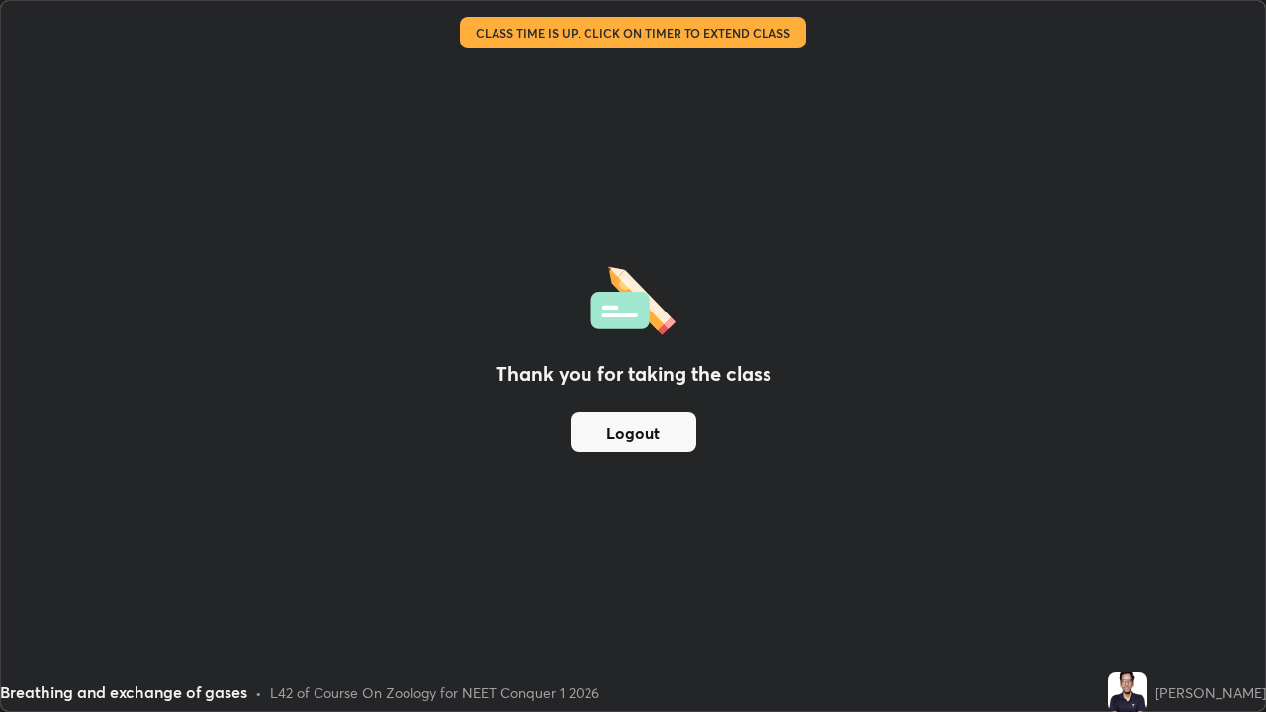
click at [1140, 583] on img at bounding box center [1127, 692] width 40 height 40
click at [1130, 583] on img at bounding box center [1127, 692] width 40 height 40
click at [1121, 582] on div "Thank you for taking the class Logout" at bounding box center [633, 356] width 1264 height 710
click at [1111, 578] on div "Thank you for taking the class Logout" at bounding box center [633, 356] width 1264 height 710
click at [1138, 583] on img at bounding box center [1127, 692] width 40 height 40
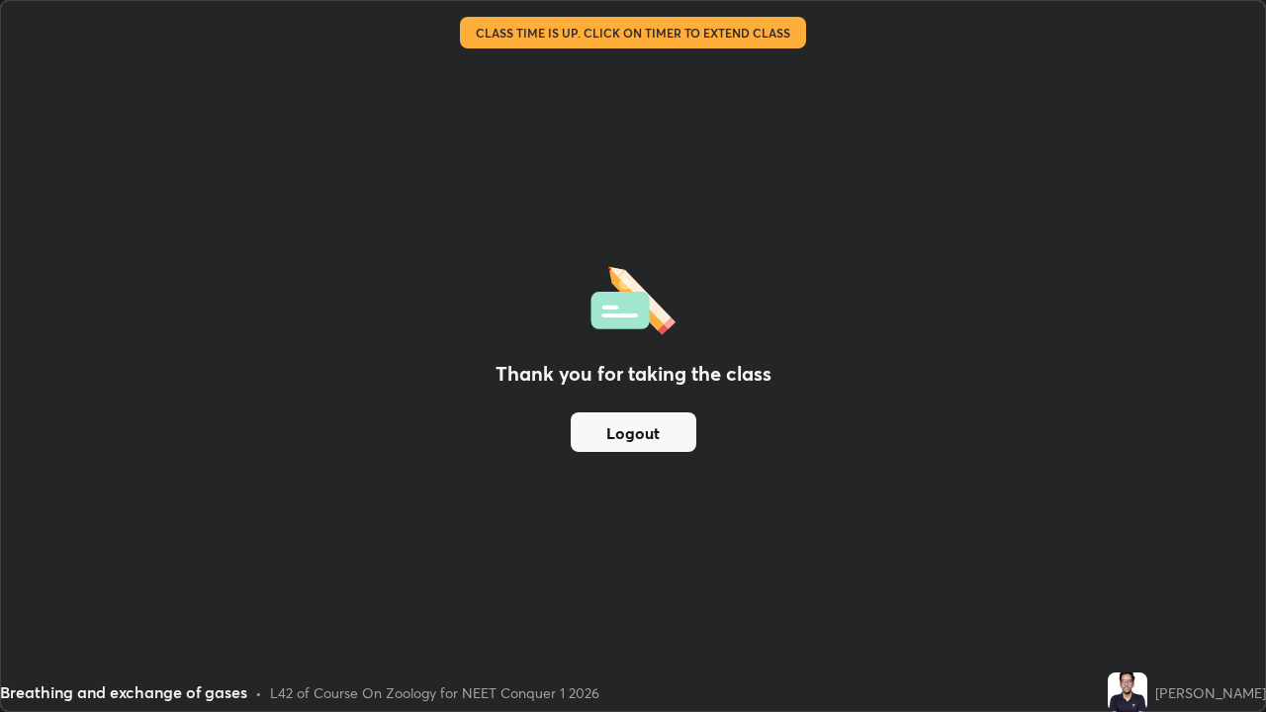
click at [773, 583] on div "Thank you for taking the class Logout" at bounding box center [633, 356] width 1264 height 710
click at [648, 430] on button "Logout" at bounding box center [634, 432] width 126 height 40
click at [647, 423] on button "Logout" at bounding box center [634, 432] width 126 height 40
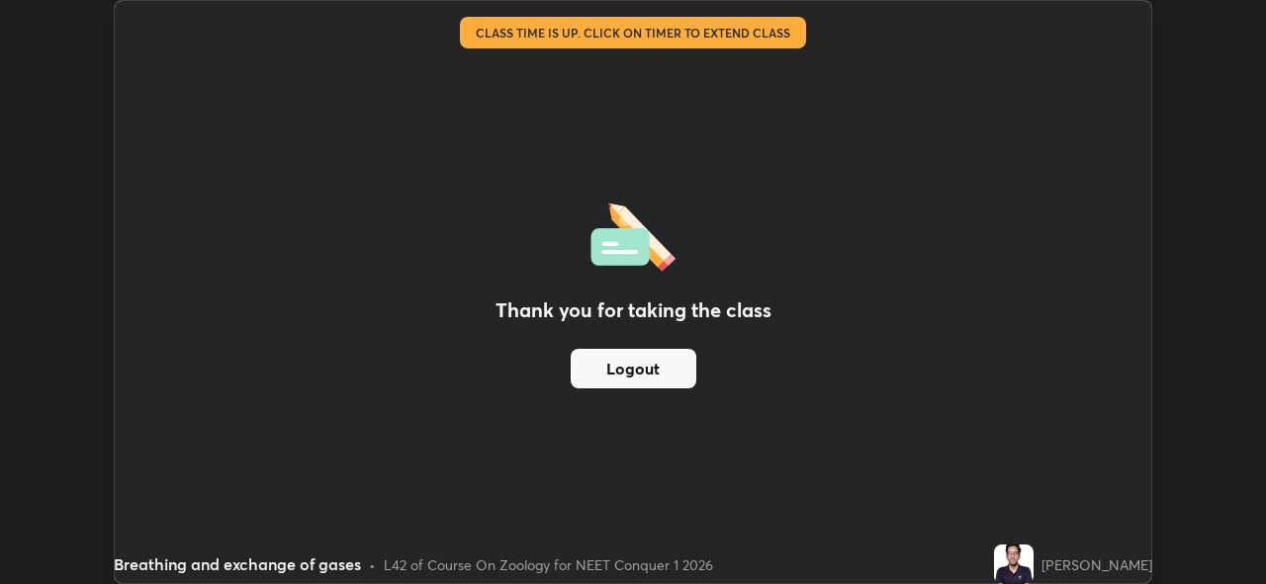
scroll to position [98297, 97615]
click at [1028, 562] on img at bounding box center [1014, 565] width 40 height 40
click at [1033, 560] on img at bounding box center [1014, 565] width 40 height 40
click at [656, 370] on button "Logout" at bounding box center [634, 369] width 126 height 40
